Goal: Transaction & Acquisition: Purchase product/service

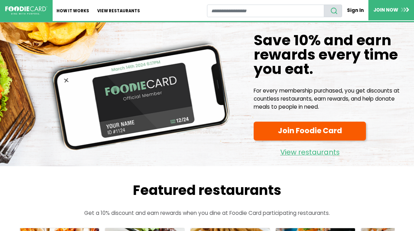
click at [354, 12] on link "Sign In" at bounding box center [355, 10] width 26 height 12
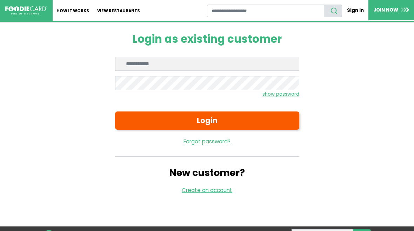
click at [127, 63] on input "Enter email" at bounding box center [207, 64] width 184 height 14
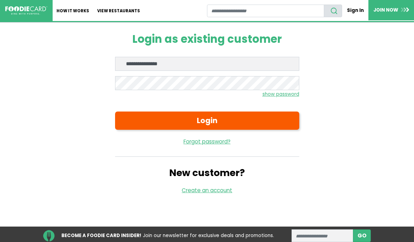
type input "**********"
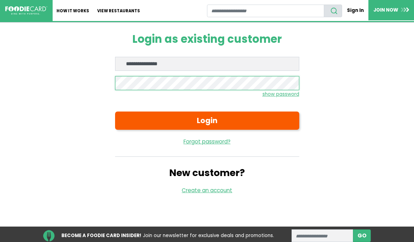
click at [207, 120] on button "Login" at bounding box center [207, 120] width 184 height 18
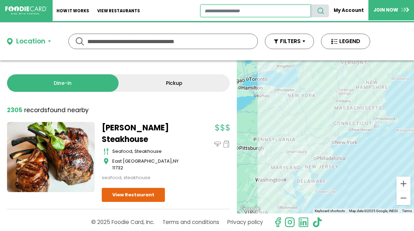
click at [219, 7] on input "restaurant search" at bounding box center [255, 11] width 111 height 13
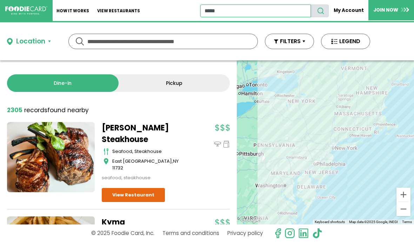
type input "*****"
click at [321, 11] on button "search" at bounding box center [319, 11] width 18 height 13
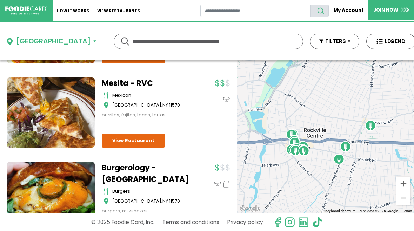
scroll to position [298, 0]
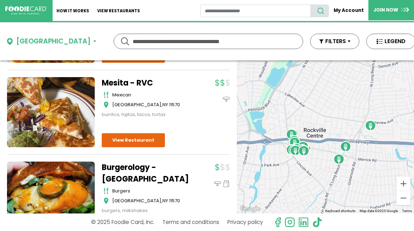
click at [2, 134] on div "Dine-in Pickup 16 results for: mediterranean greek seafood american pizza itali…" at bounding box center [118, 136] width 237 height 153
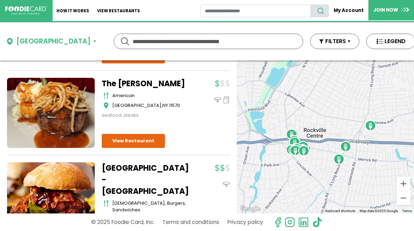
scroll to position [558, 0]
click at [128, 137] on link "View Restaurant" at bounding box center [133, 141] width 63 height 14
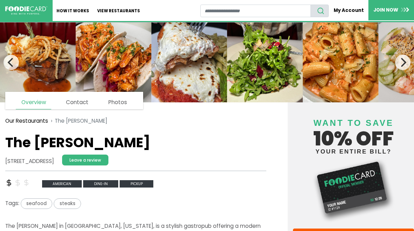
click at [396, 4] on link "JOIN NOW" at bounding box center [391, 10] width 46 height 20
